Goal: Information Seeking & Learning: Learn about a topic

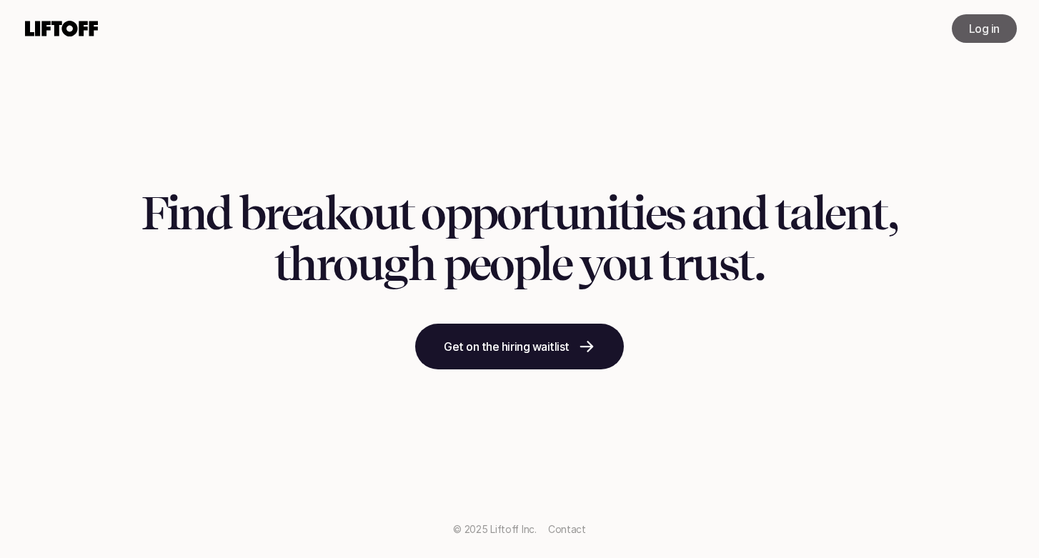
click at [977, 29] on p "Log in" at bounding box center [984, 28] width 31 height 17
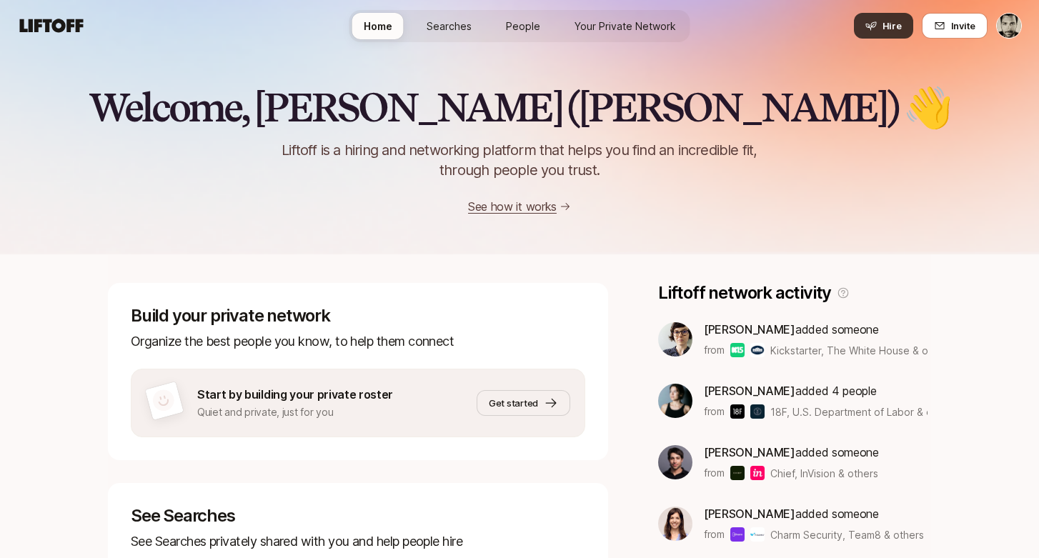
click at [896, 28] on span "Hire" at bounding box center [891, 26] width 19 height 14
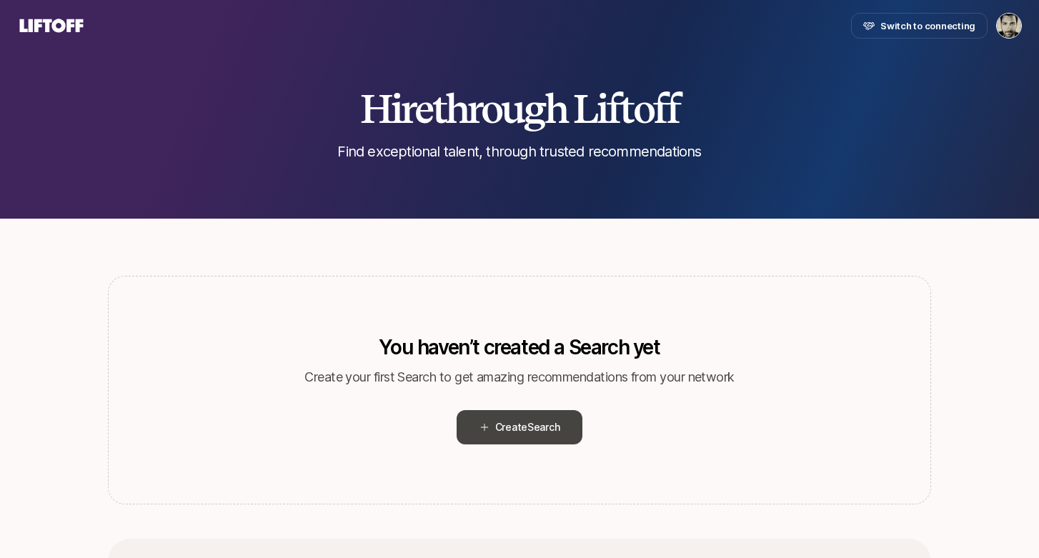
click at [517, 426] on span "Create Search" at bounding box center [527, 427] width 65 height 17
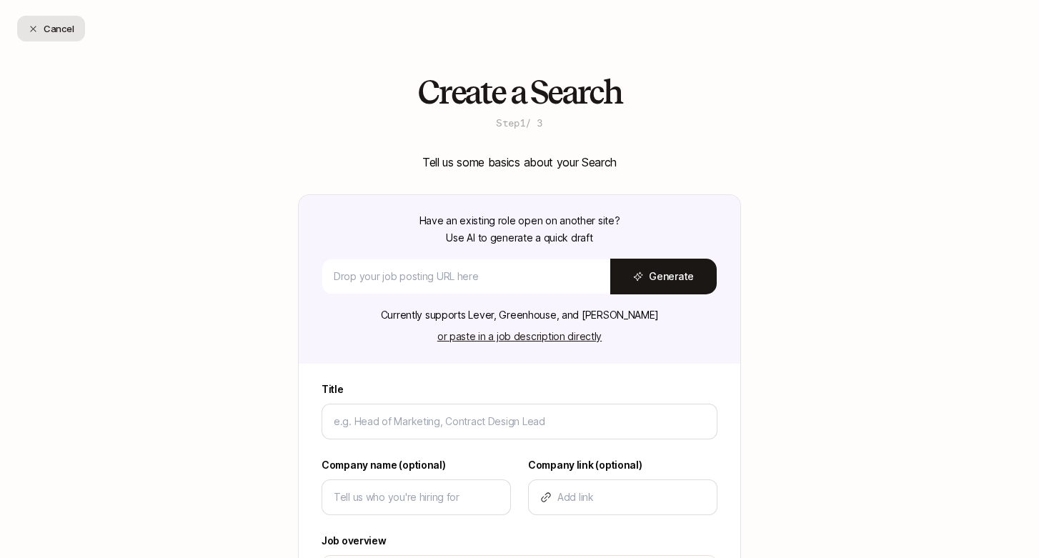
click at [49, 25] on button "Cancel" at bounding box center [51, 29] width 68 height 26
type textarea "x"
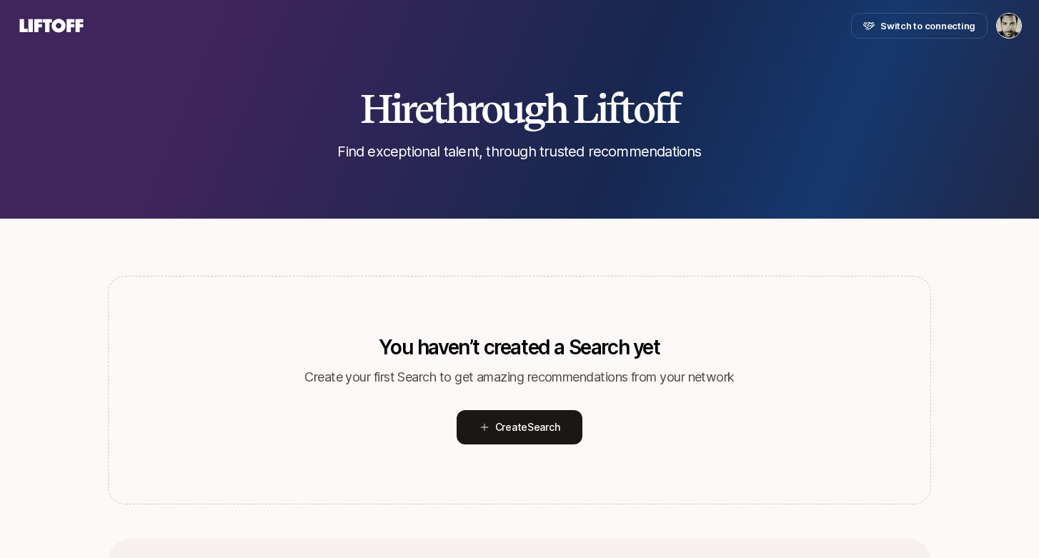
click at [44, 29] on icon at bounding box center [51, 26] width 69 height 20
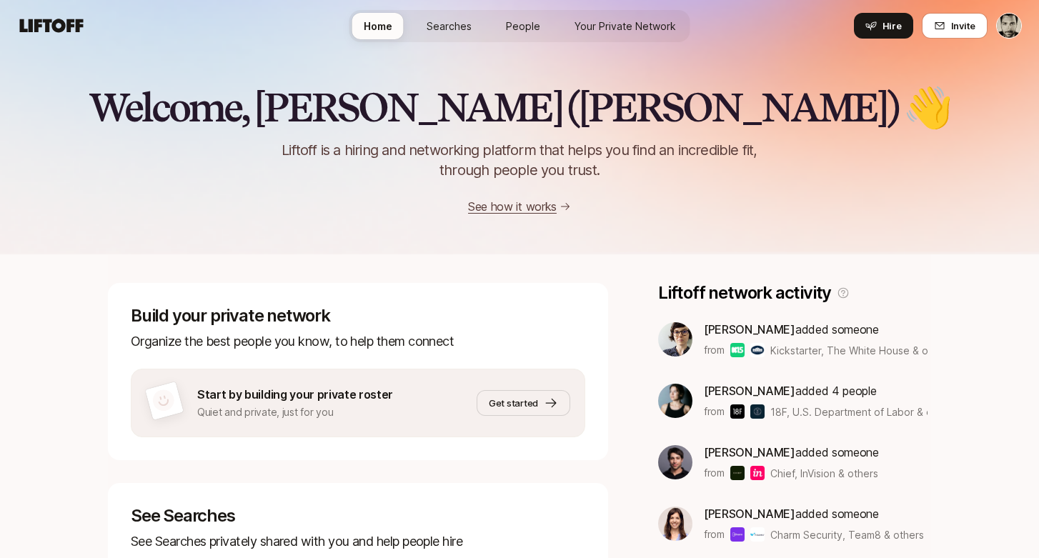
click at [517, 205] on link "See how it works" at bounding box center [512, 206] width 89 height 14
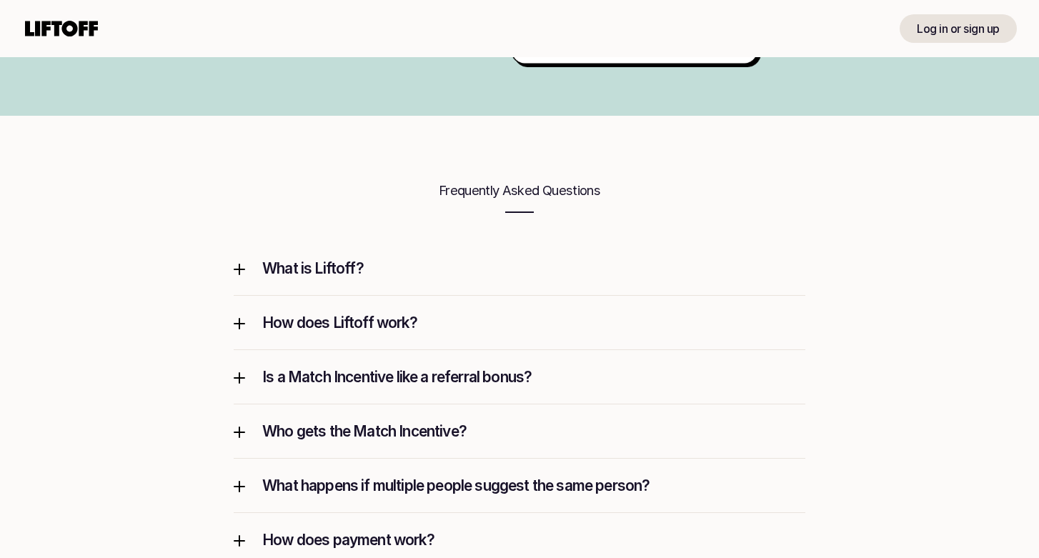
scroll to position [1780, 0]
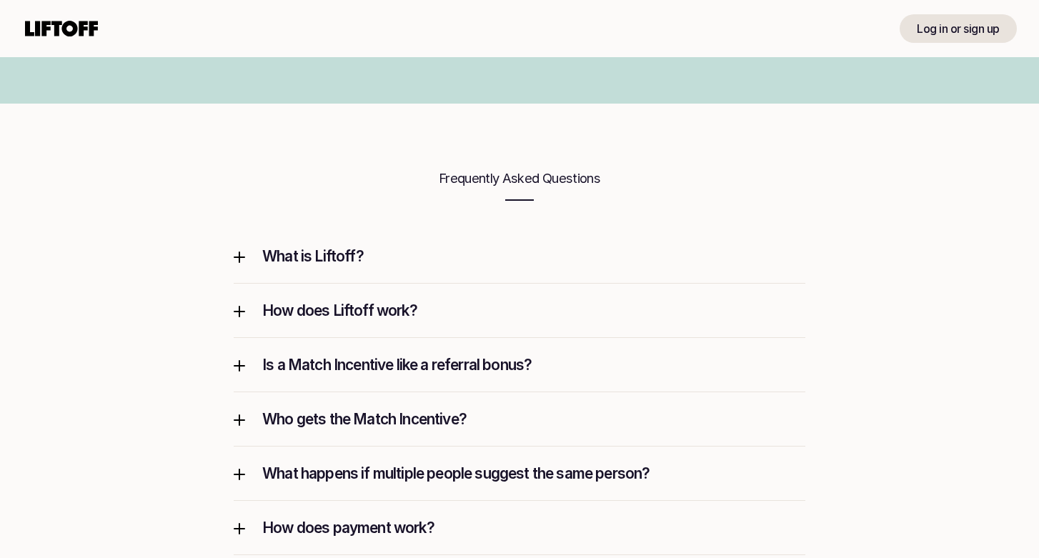
click at [394, 367] on p "Is a Match Incentive like a referral bonus?" at bounding box center [533, 364] width 543 height 19
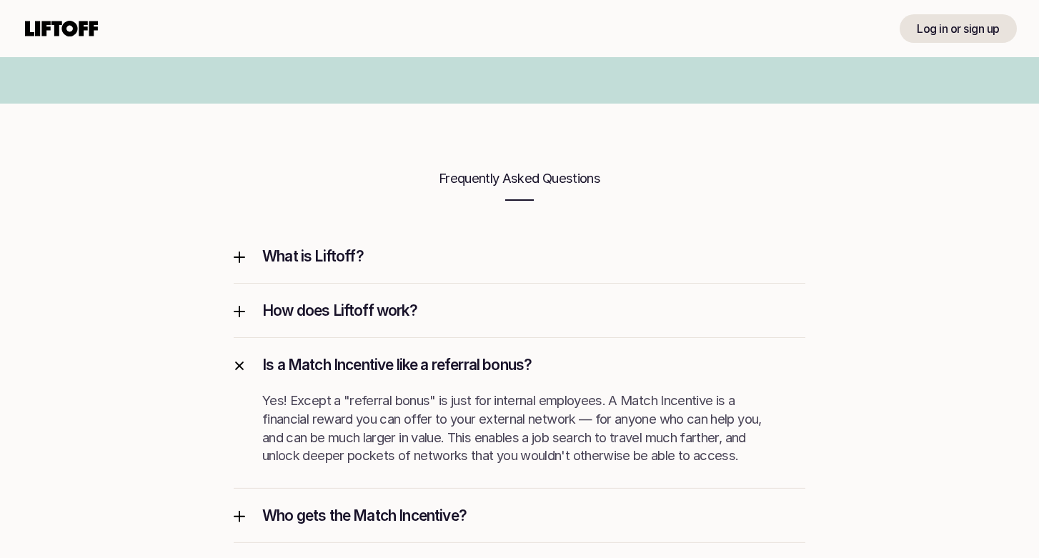
scroll to position [1821, 0]
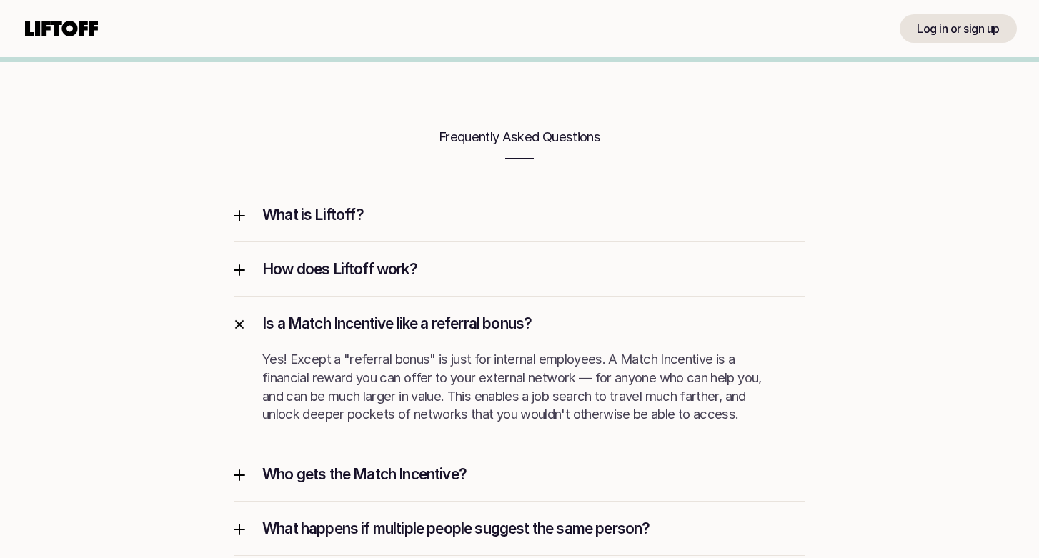
click at [279, 282] on div "How does Liftoff work?" at bounding box center [520, 269] width 572 height 54
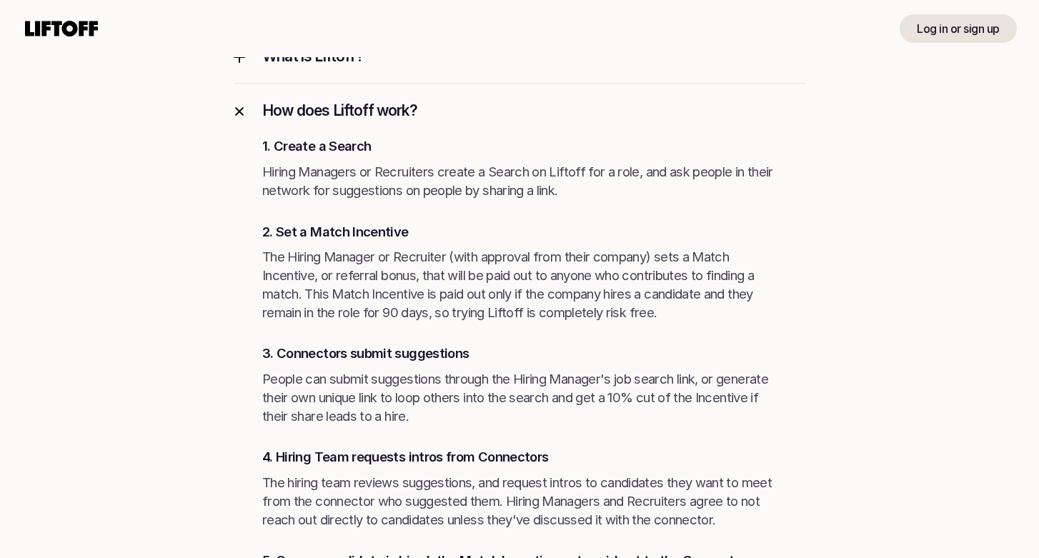
scroll to position [1982, 0]
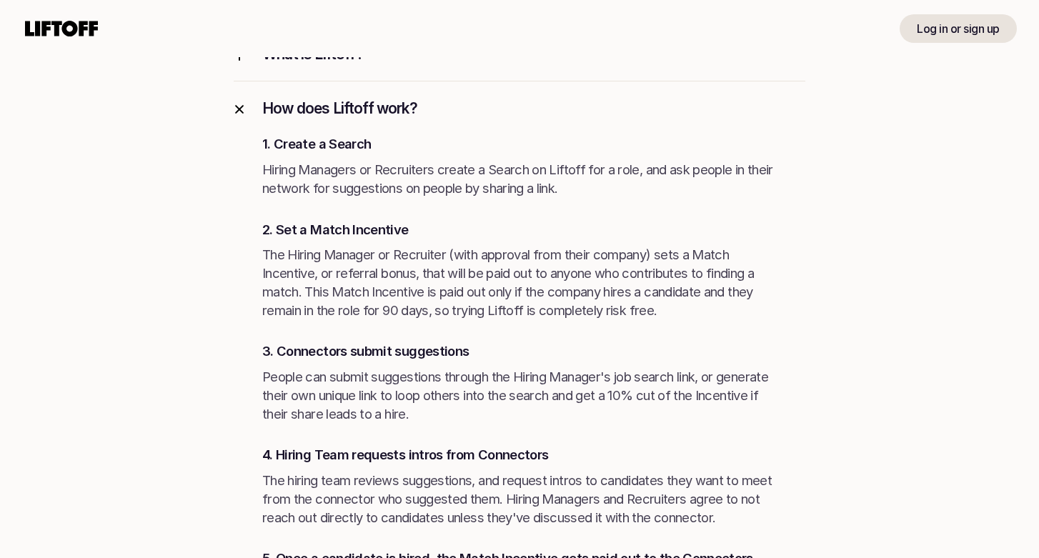
click at [266, 109] on p "How does Liftoff work?" at bounding box center [533, 108] width 543 height 19
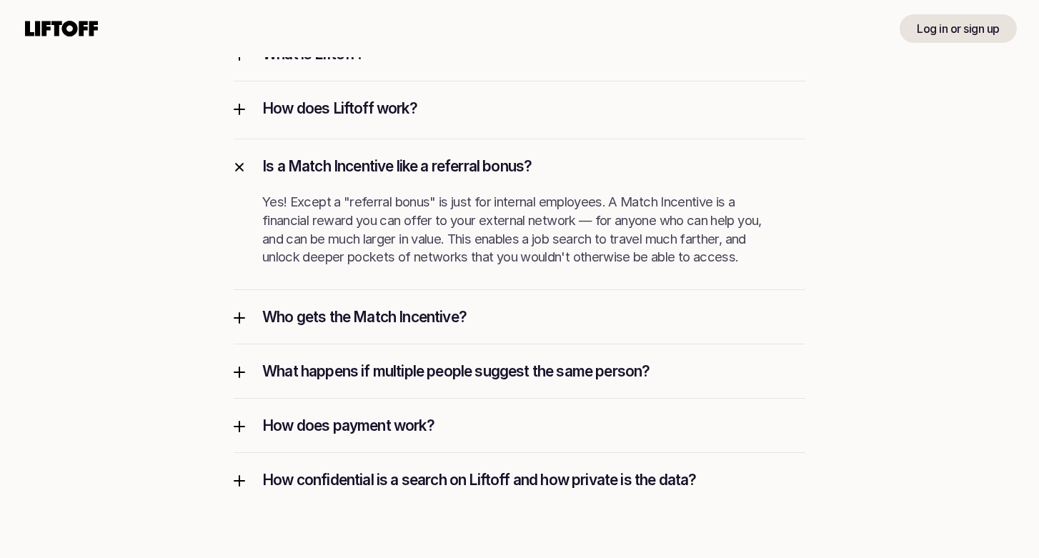
click at [266, 109] on p "How does Liftoff work?" at bounding box center [533, 108] width 543 height 19
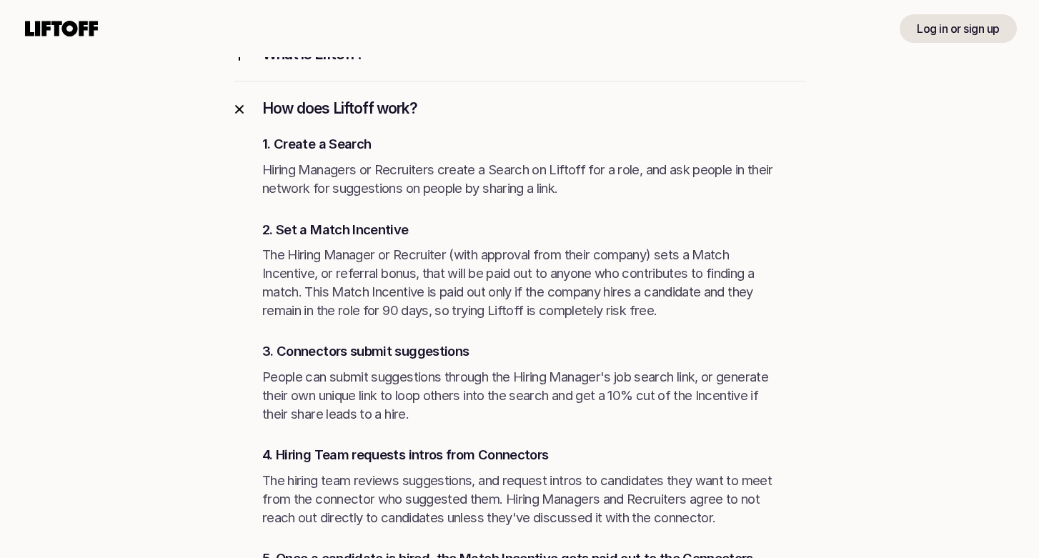
click at [269, 61] on p "What is Liftoff?" at bounding box center [533, 53] width 543 height 19
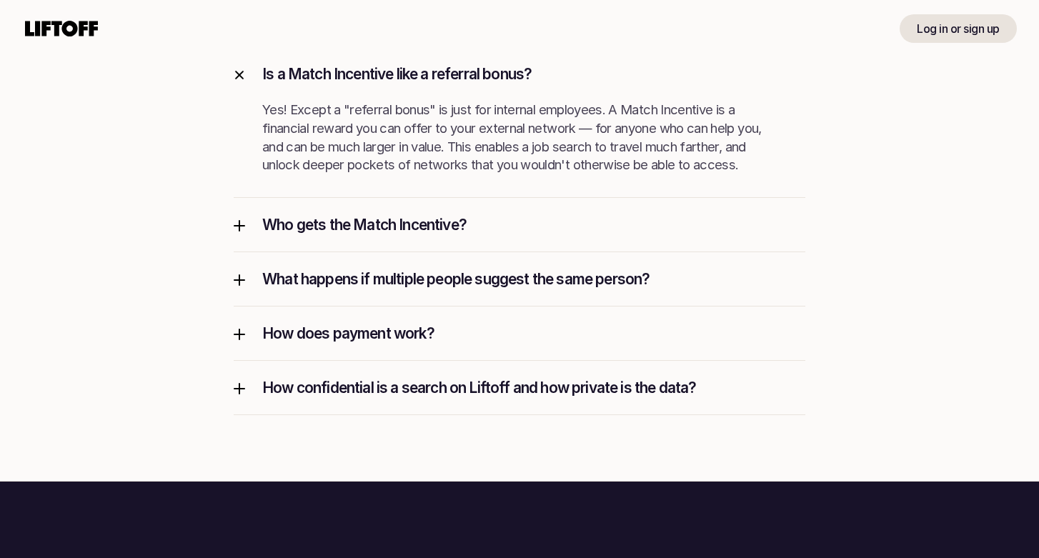
scroll to position [2888, 0]
click at [344, 270] on p "What happens if multiple people suggest the same person?" at bounding box center [533, 278] width 543 height 19
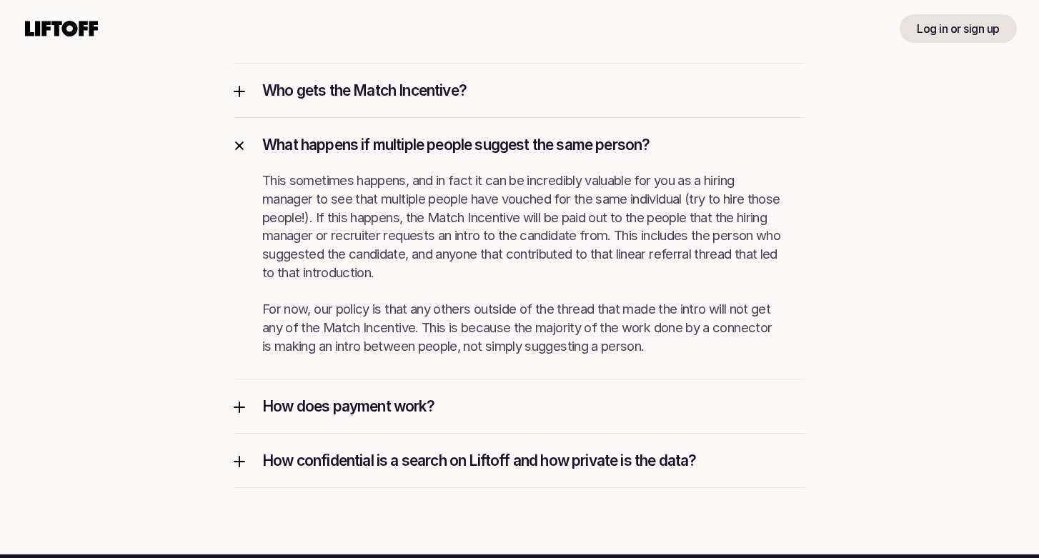
scroll to position [3141, 0]
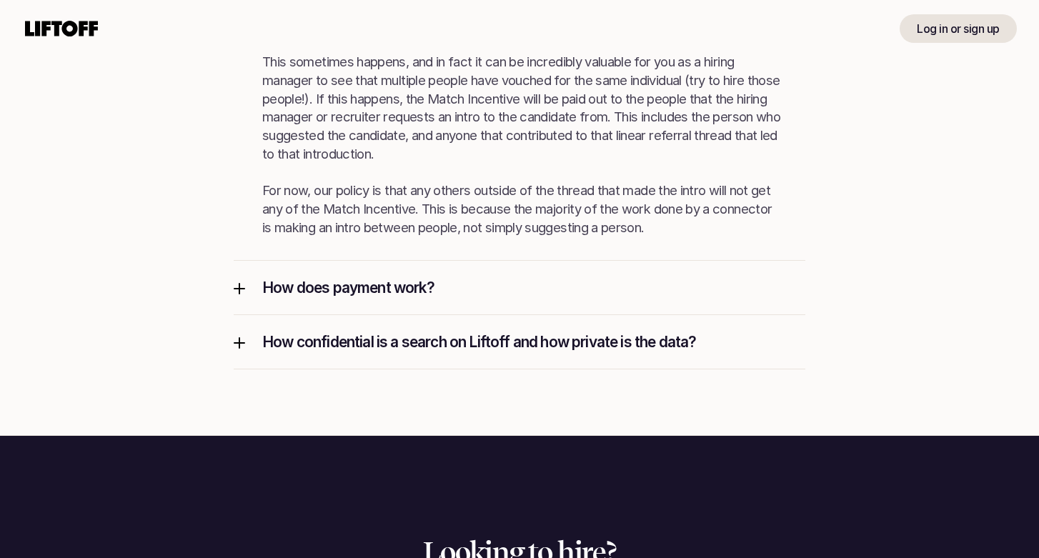
click at [352, 294] on p "How does payment work?" at bounding box center [533, 287] width 543 height 19
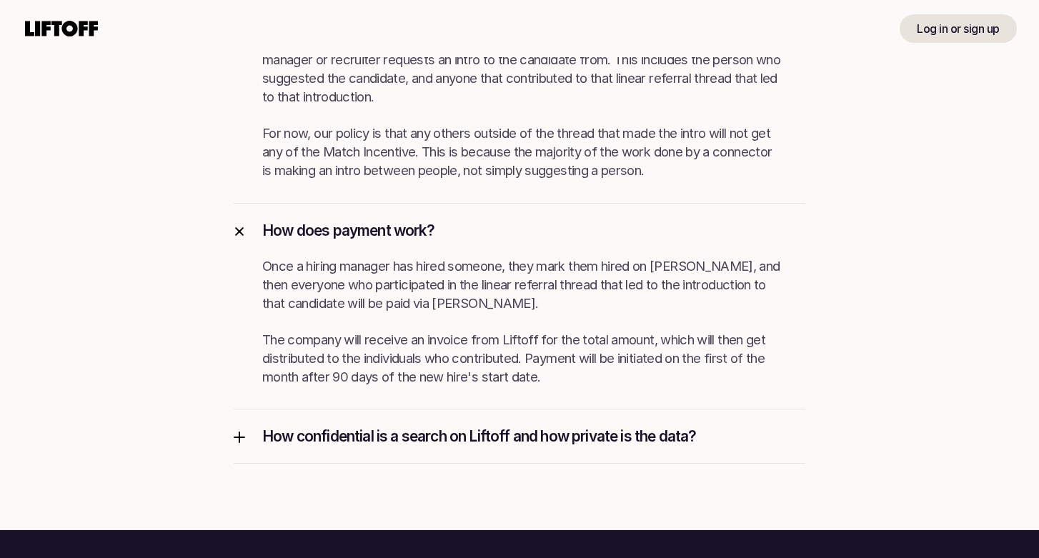
scroll to position [3270, 0]
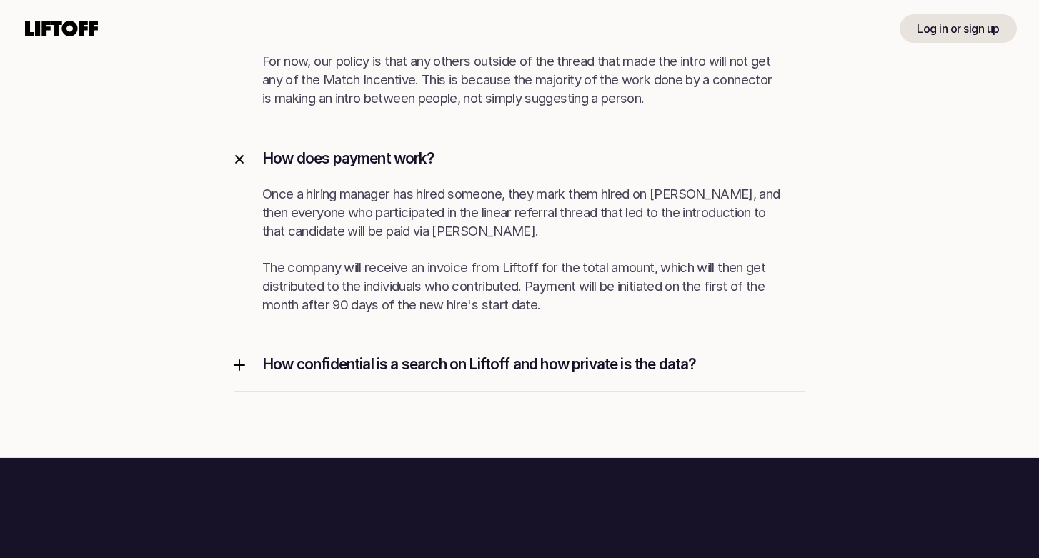
click at [369, 364] on p "How confidential is a search on Liftoff and how private is the data?" at bounding box center [533, 363] width 543 height 19
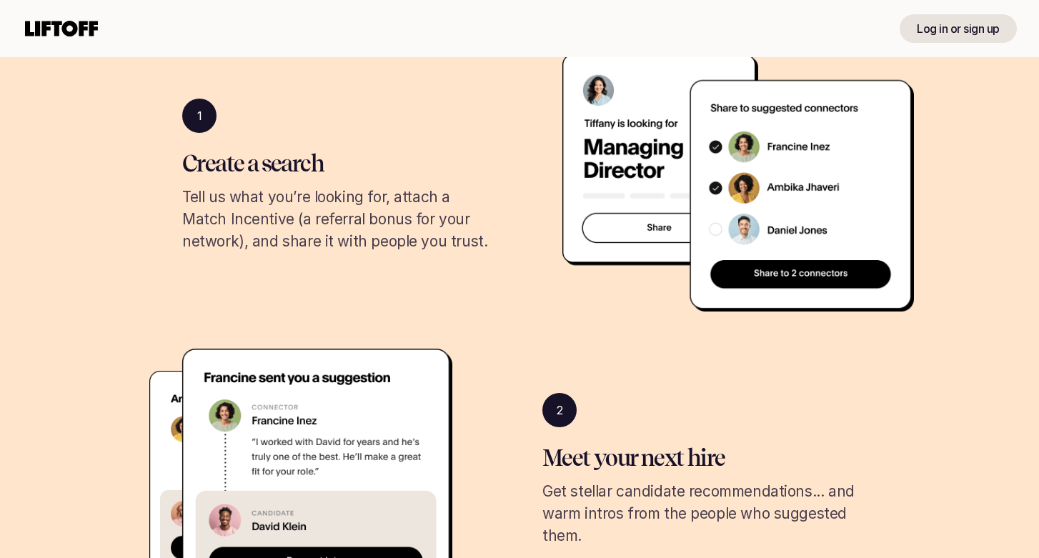
scroll to position [0, 0]
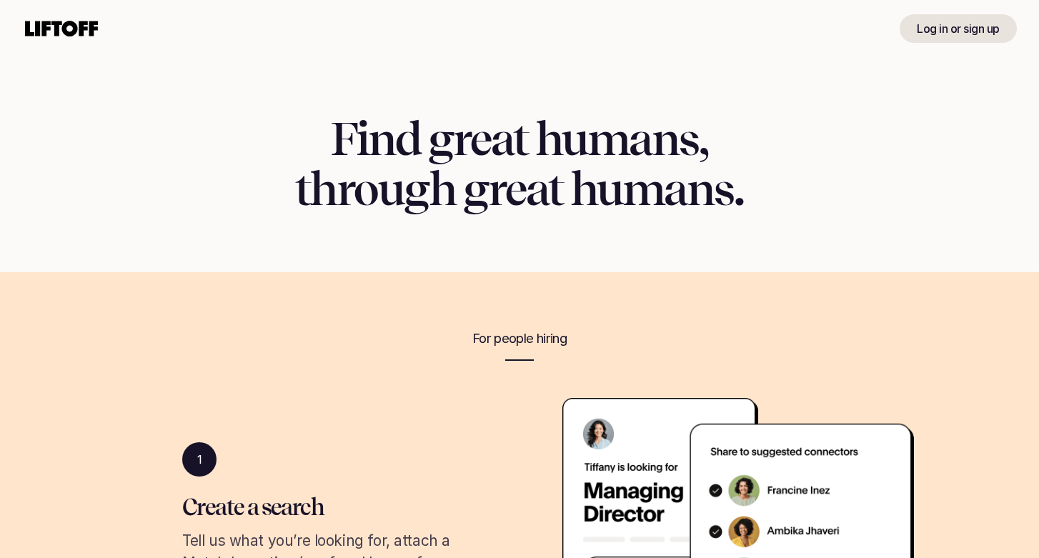
click at [64, 27] on use at bounding box center [61, 29] width 73 height 16
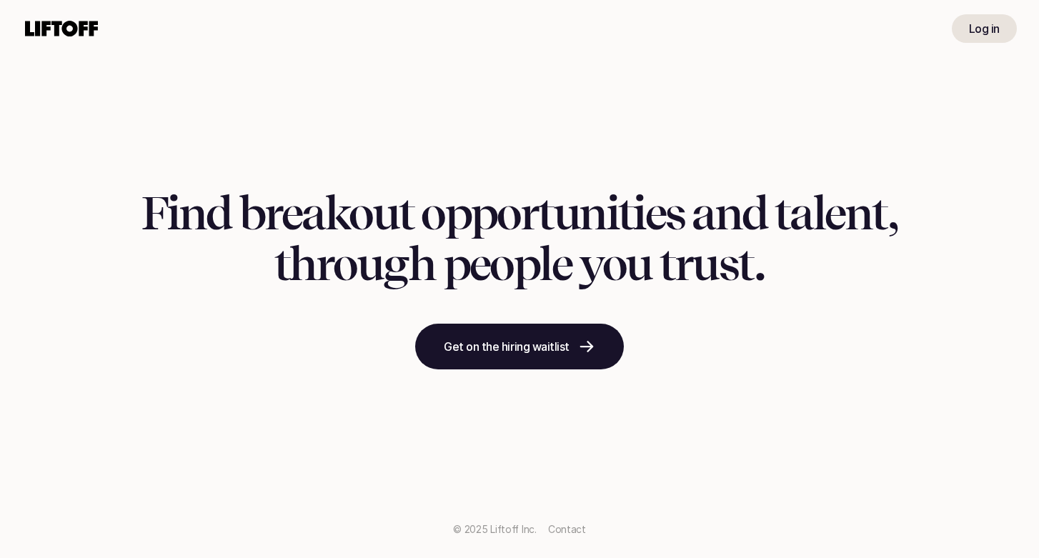
click at [64, 27] on use at bounding box center [61, 29] width 73 height 16
click at [992, 33] on p "Log in" at bounding box center [984, 28] width 31 height 17
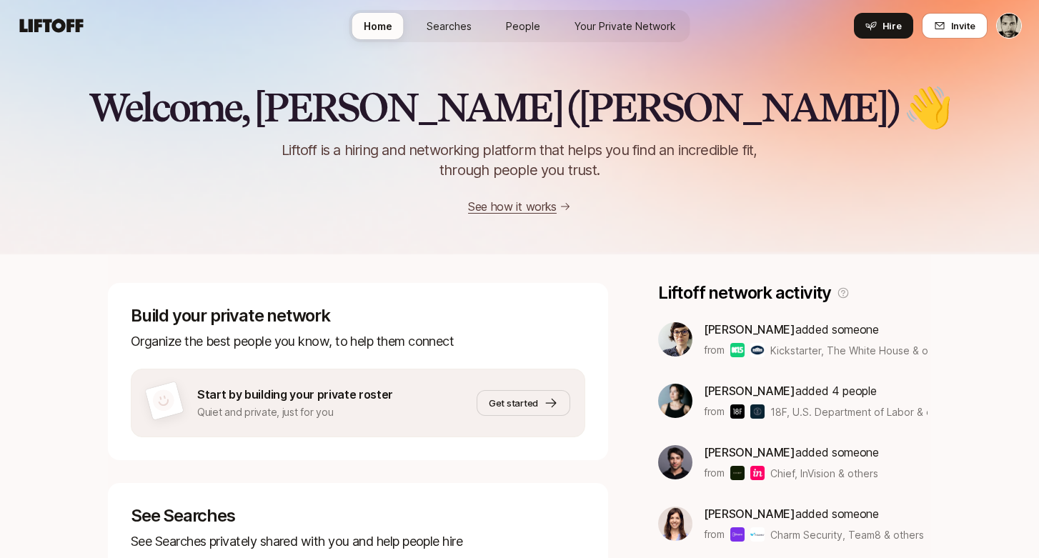
click at [457, 31] on span "Searches" at bounding box center [449, 26] width 45 height 15
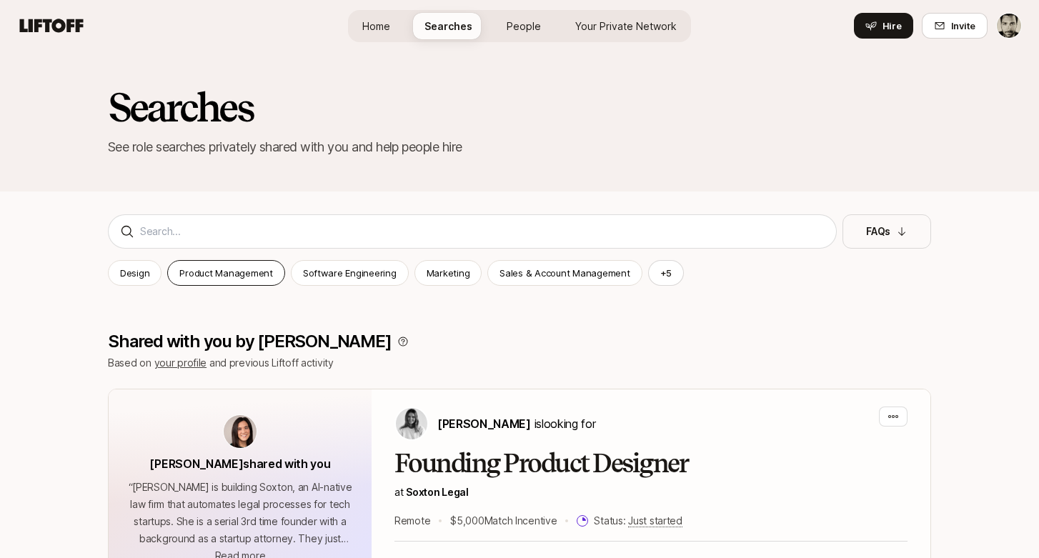
click at [225, 280] on div "Product Management" at bounding box center [225, 273] width 117 height 26
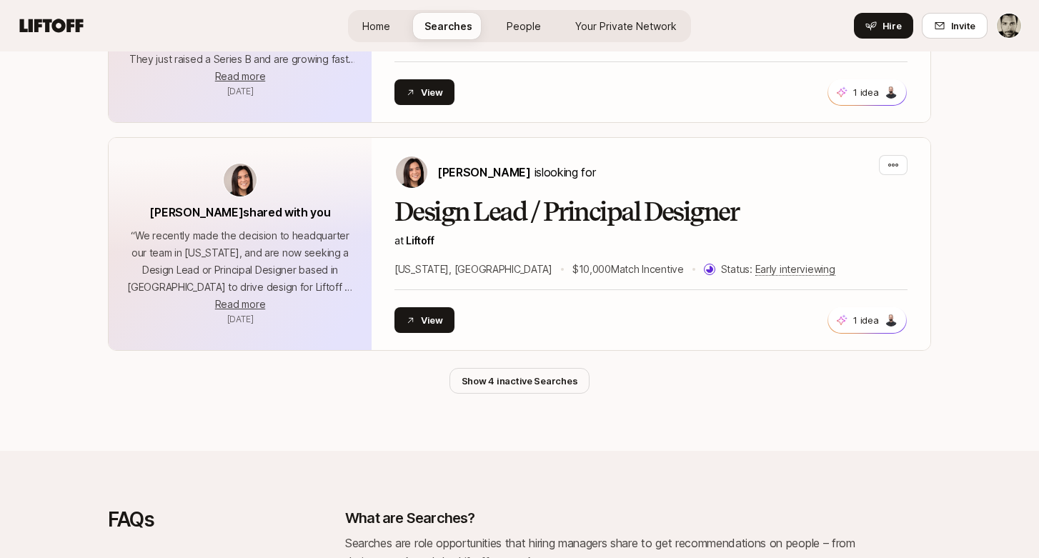
scroll to position [2546, 0]
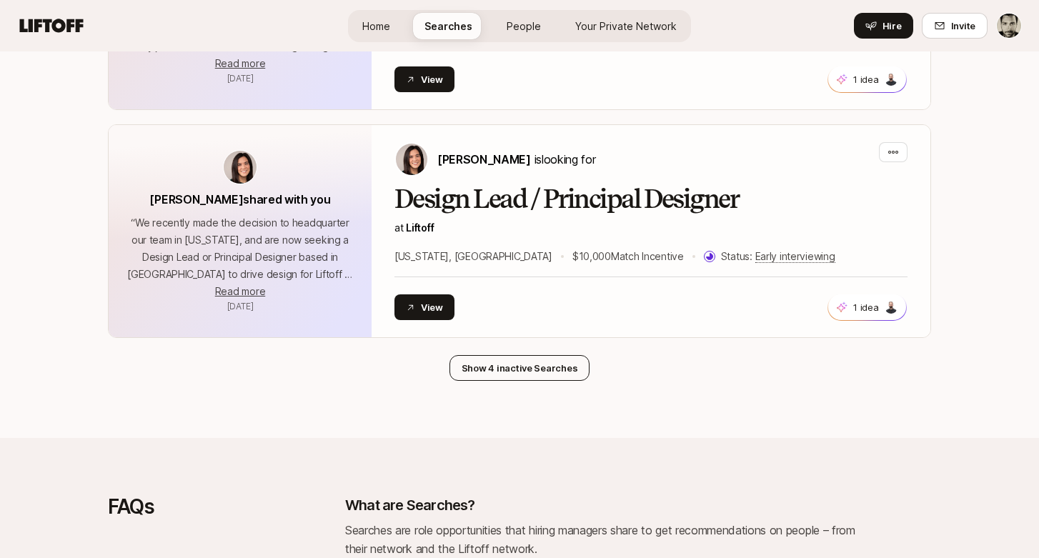
click at [507, 355] on button "Show 4 inactive Searches" at bounding box center [519, 368] width 141 height 26
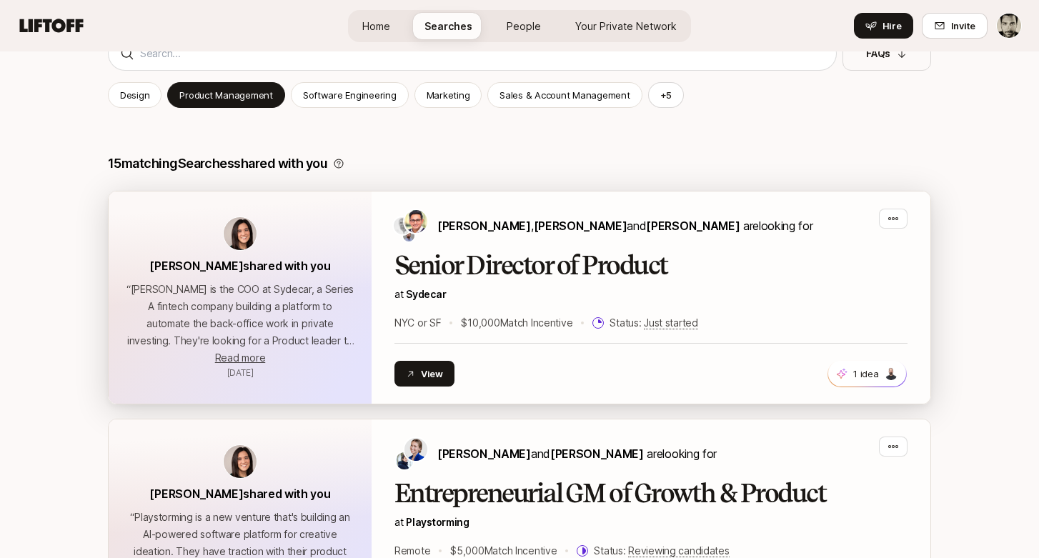
scroll to position [0, 0]
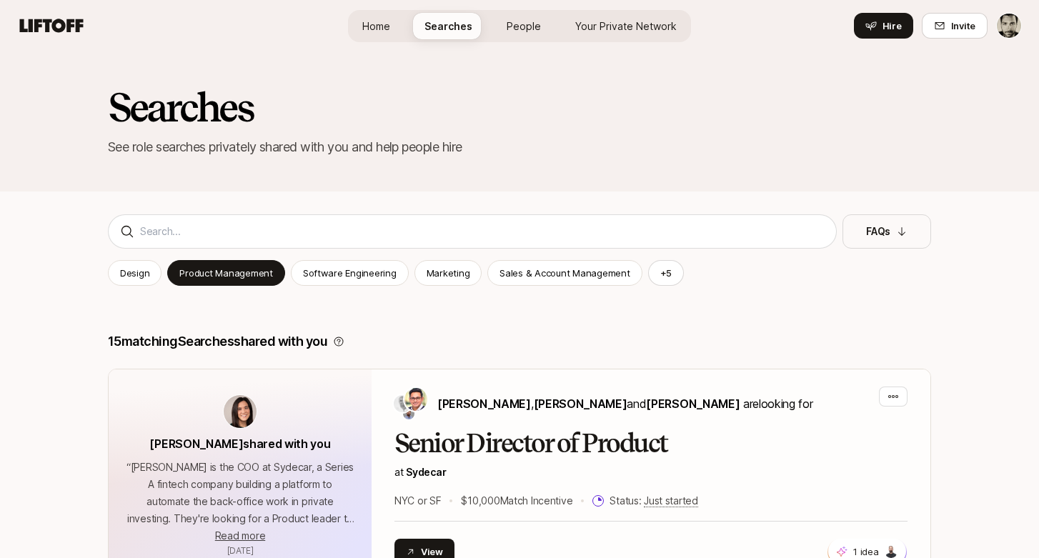
click at [165, 265] on div "Design Product Management Software Engineering Marketing Sales & Account Manage…" at bounding box center [519, 273] width 823 height 26
click at [146, 271] on p "Design" at bounding box center [134, 273] width 29 height 14
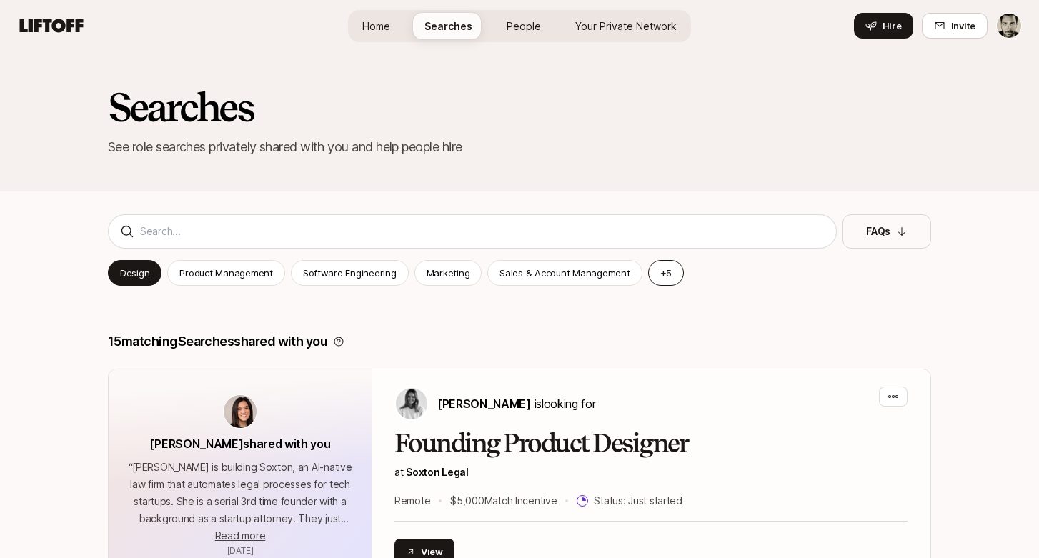
click at [660, 270] on button "+ 5" at bounding box center [666, 273] width 36 height 26
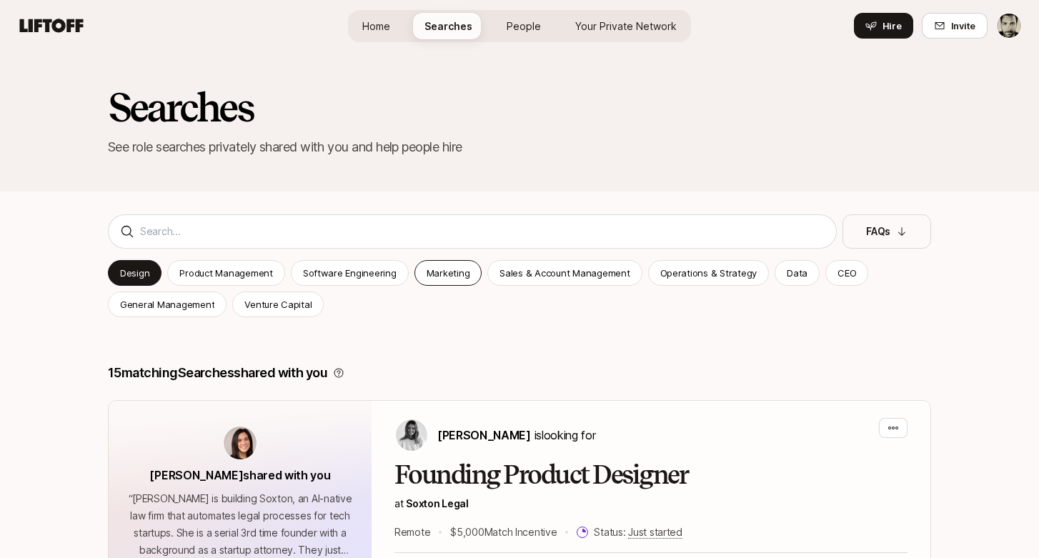
click at [442, 274] on p "Marketing" at bounding box center [449, 273] width 44 height 14
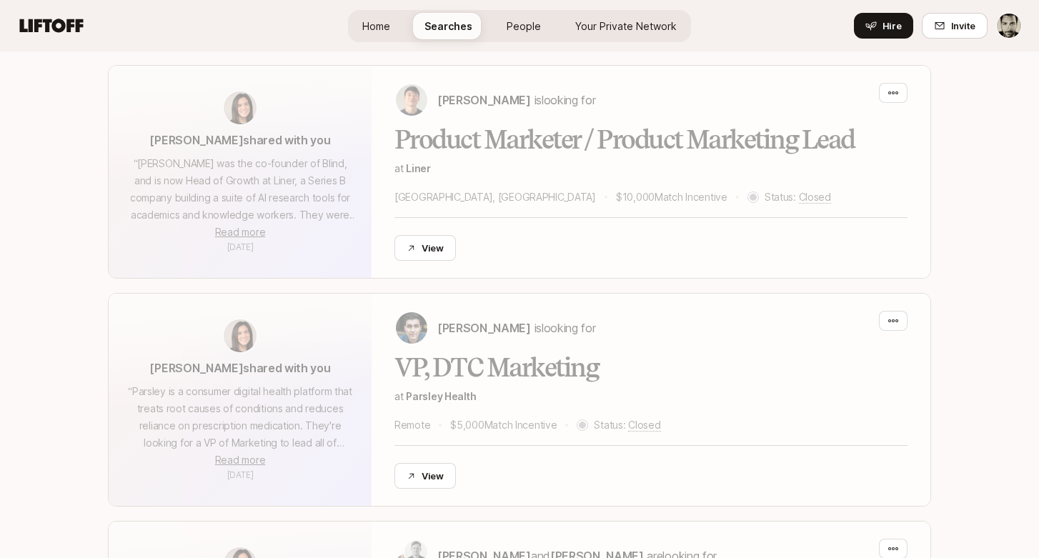
scroll to position [1479, 0]
